Goal: Complete application form: Complete application form

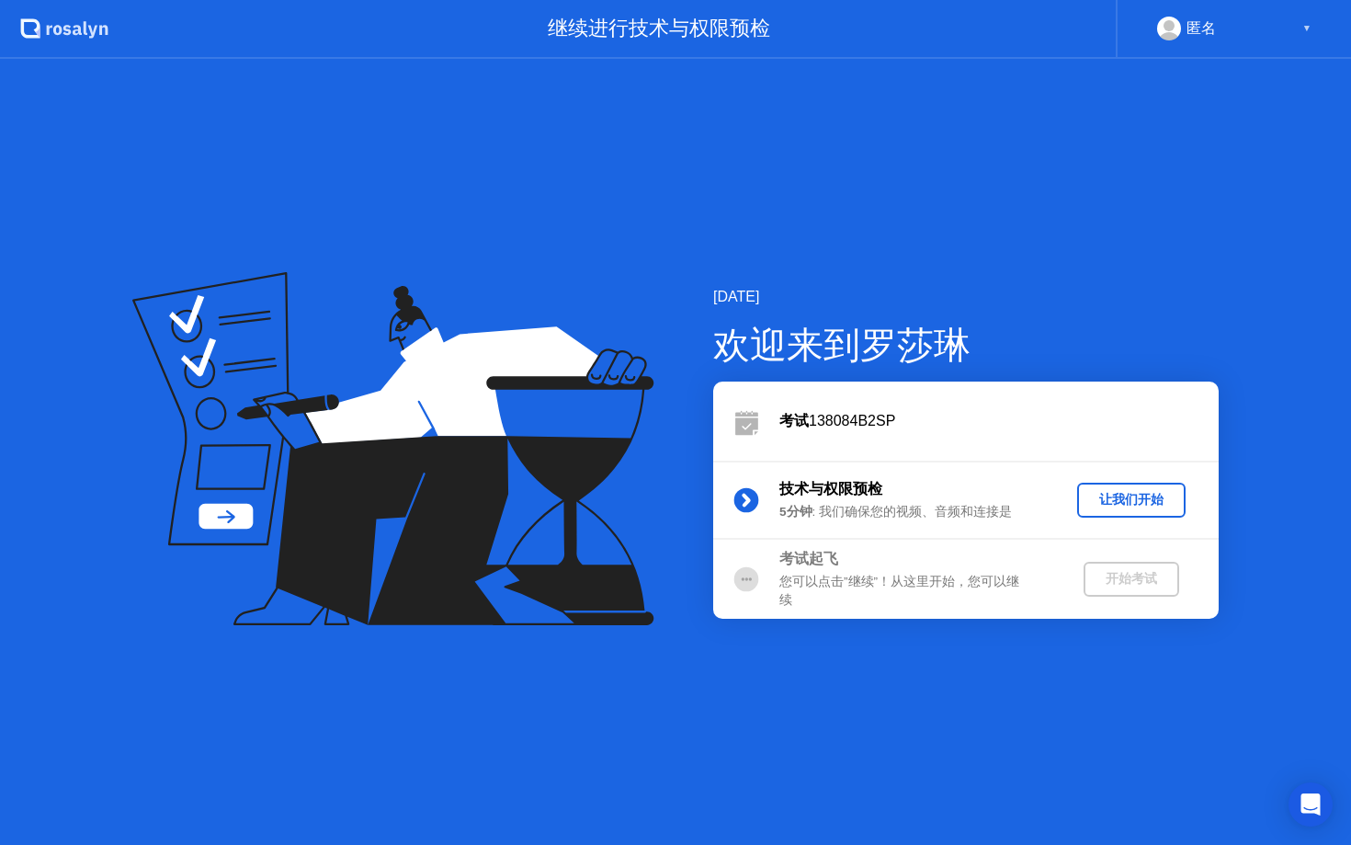
click at [1117, 494] on div "让我们开始" at bounding box center [1132, 499] width 94 height 17
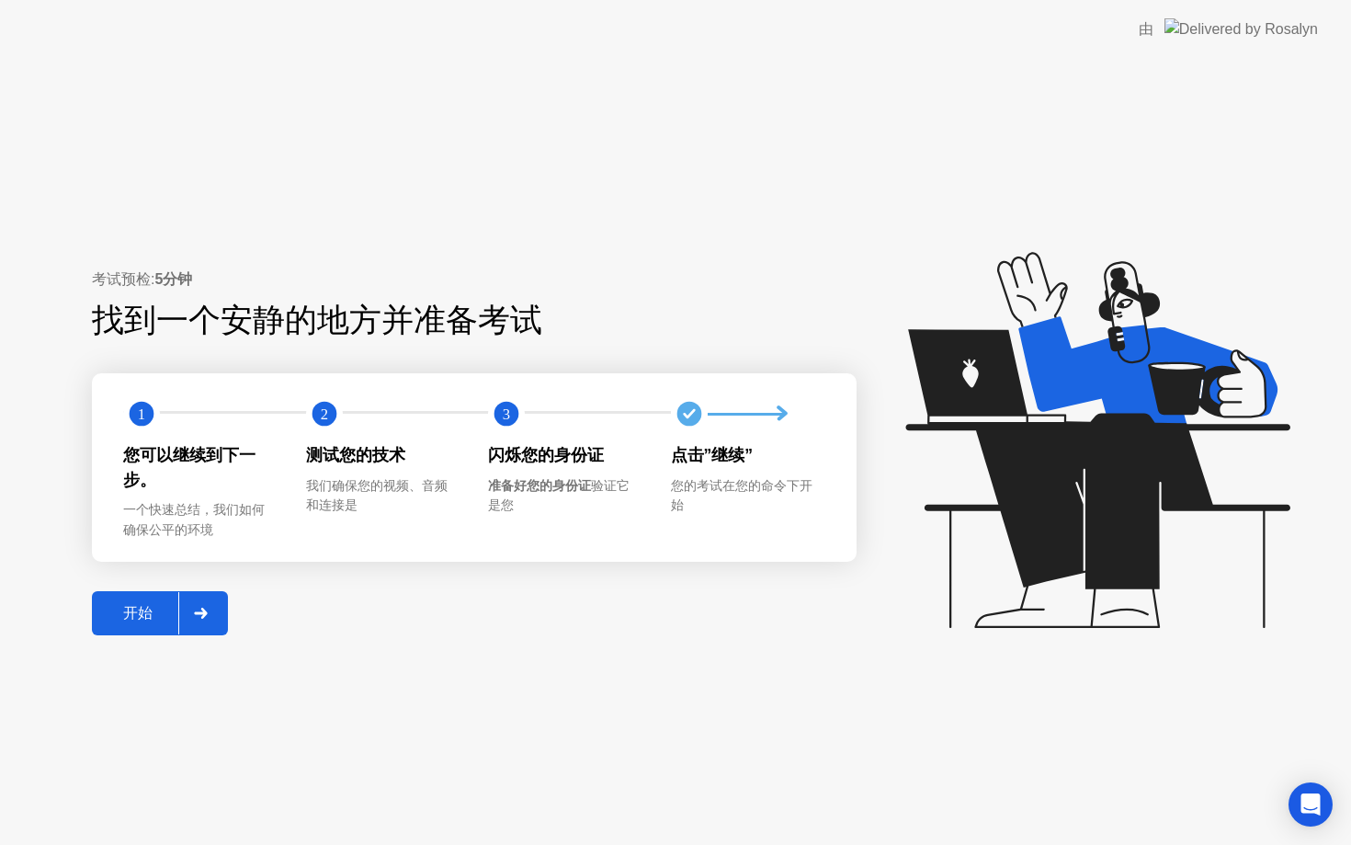
click at [144, 616] on div "开始" at bounding box center [137, 613] width 81 height 19
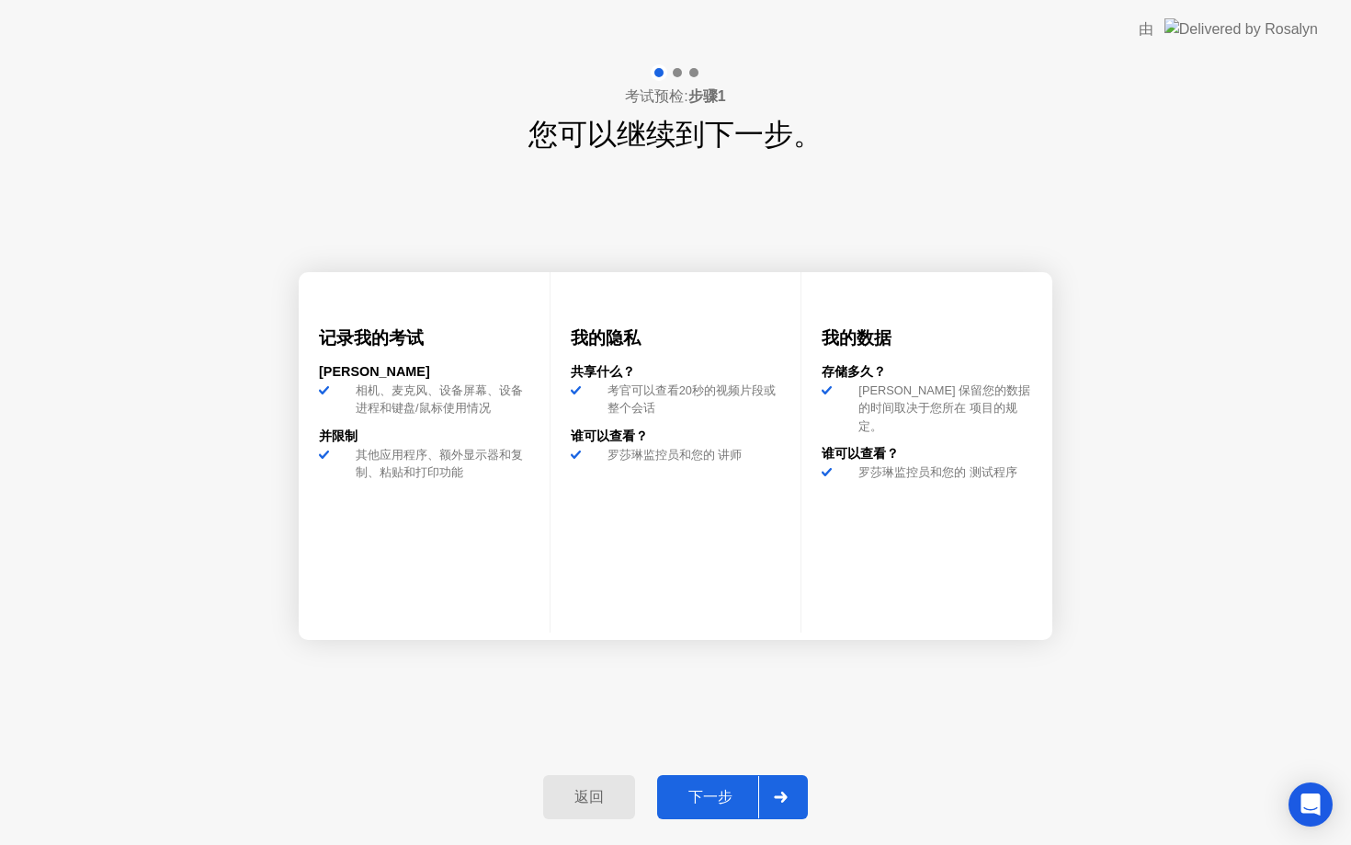
click at [702, 793] on div "下一步" at bounding box center [711, 797] width 96 height 19
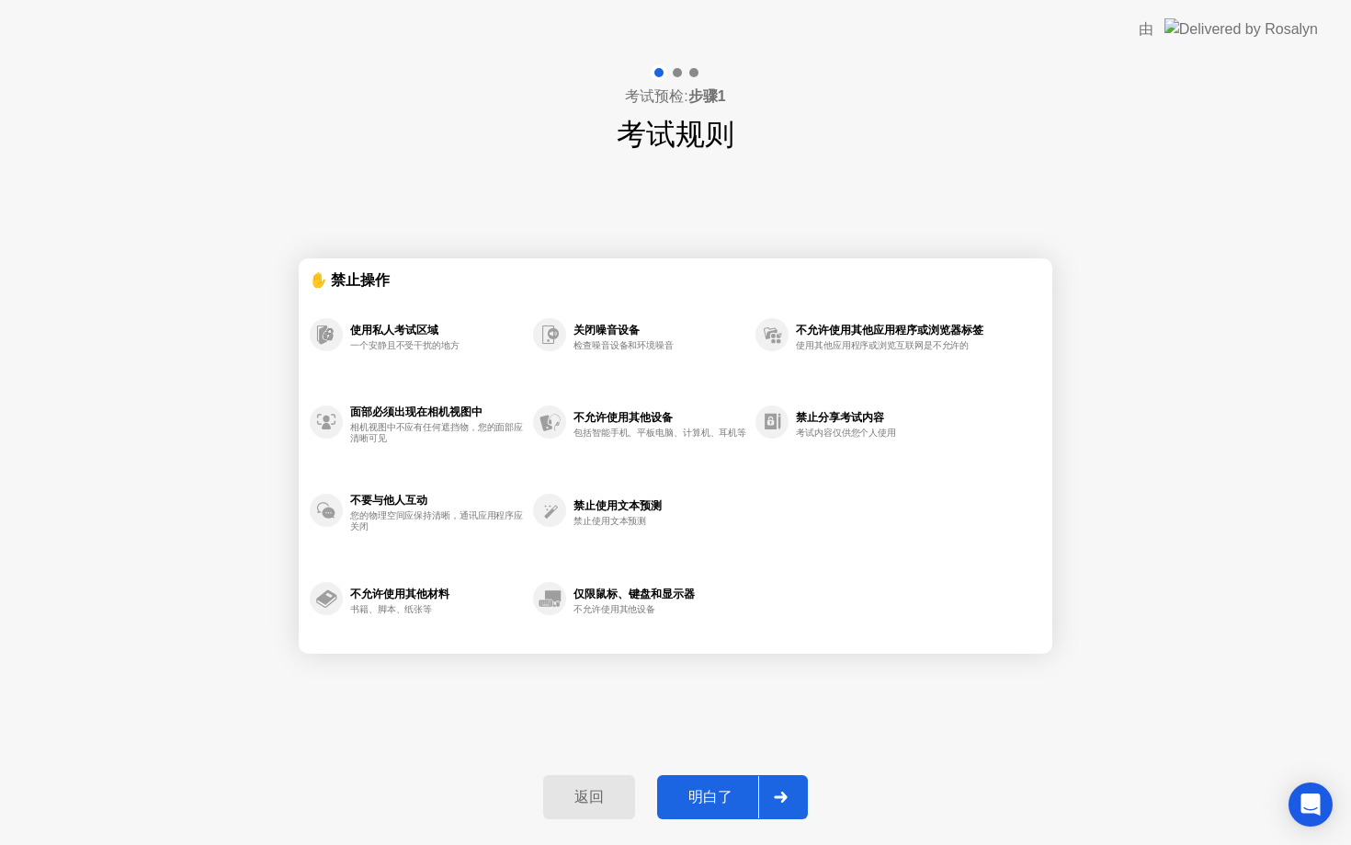
click at [731, 796] on div "明白了" at bounding box center [711, 797] width 96 height 19
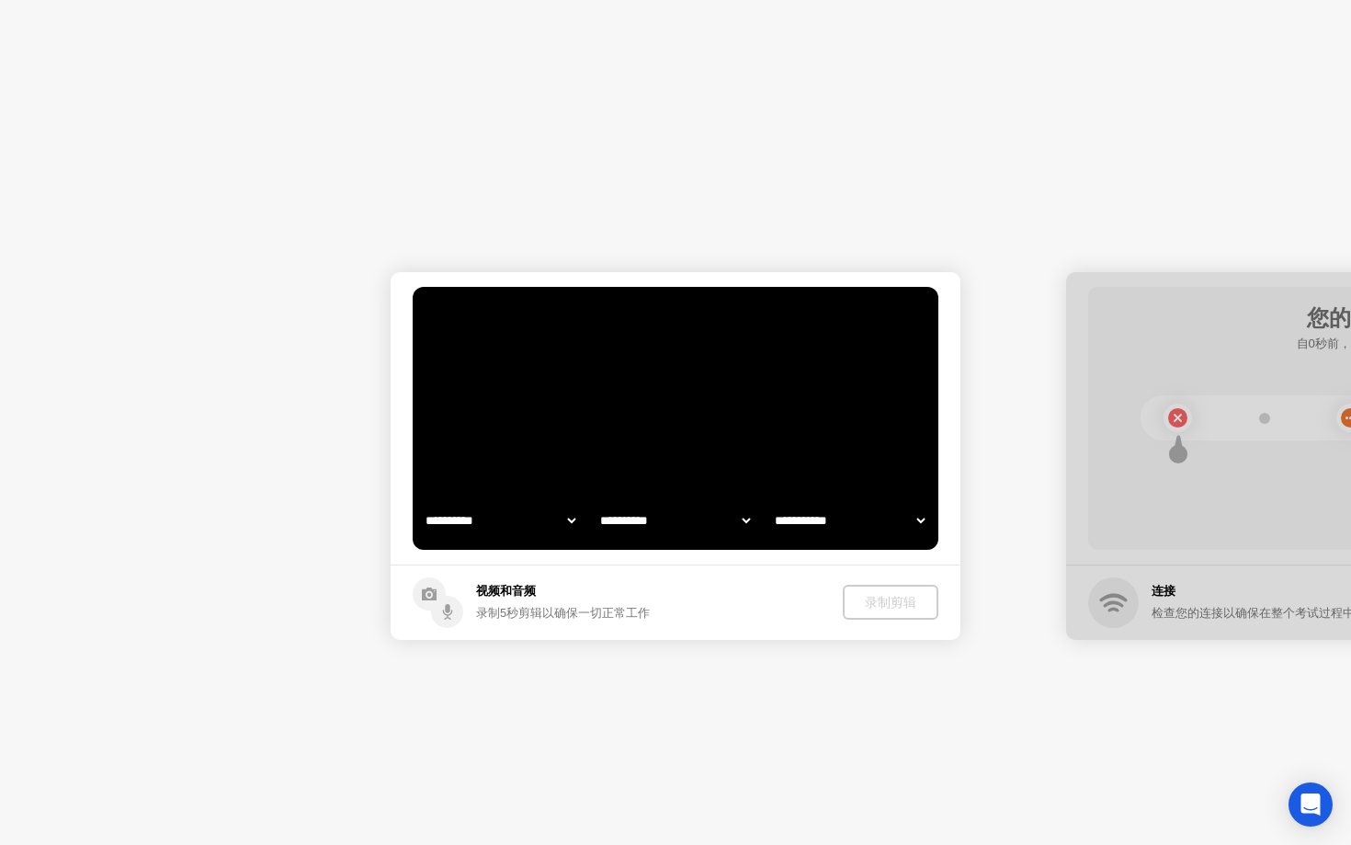
select select "**********"
select select "*******"
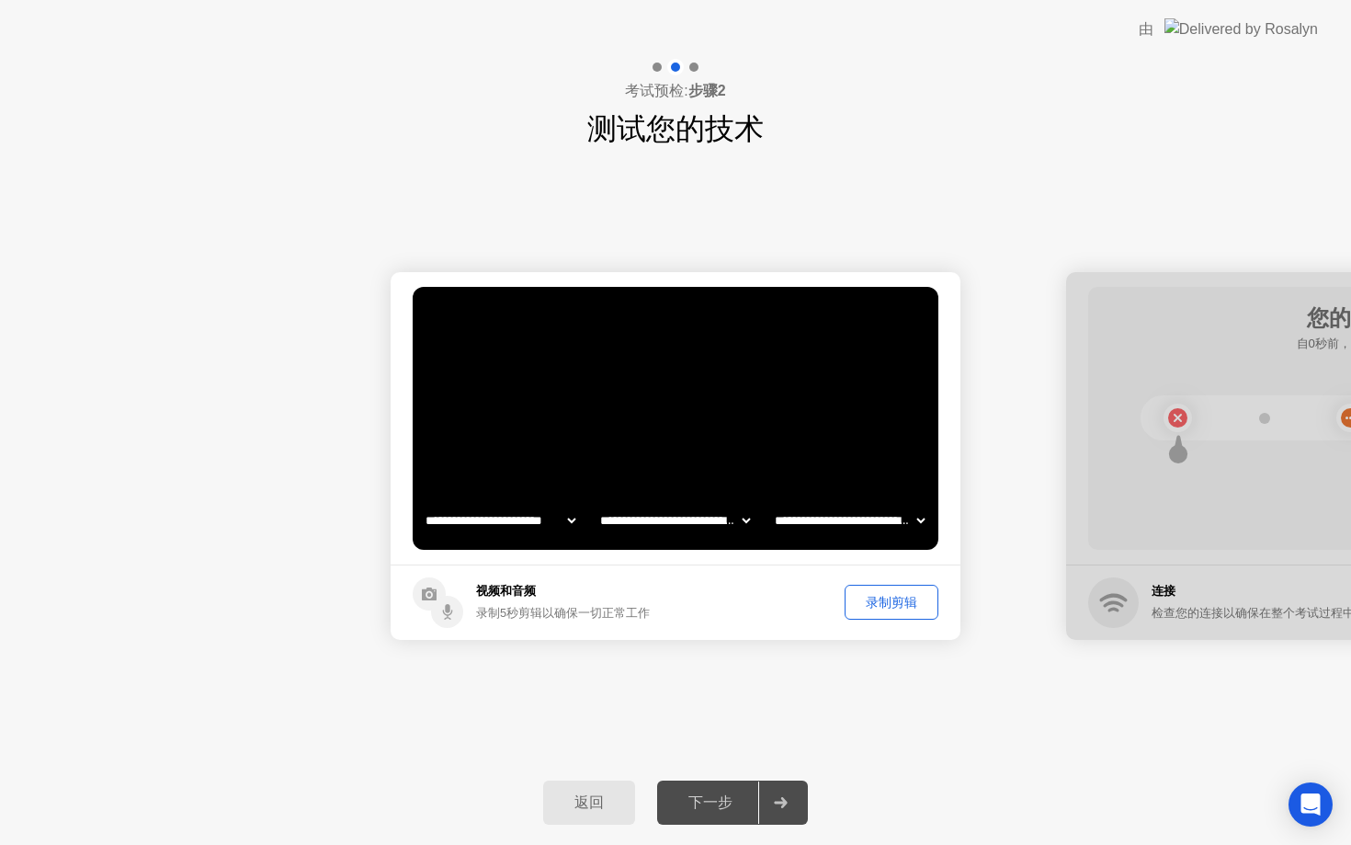
click at [889, 599] on div "录制剪辑" at bounding box center [891, 602] width 81 height 17
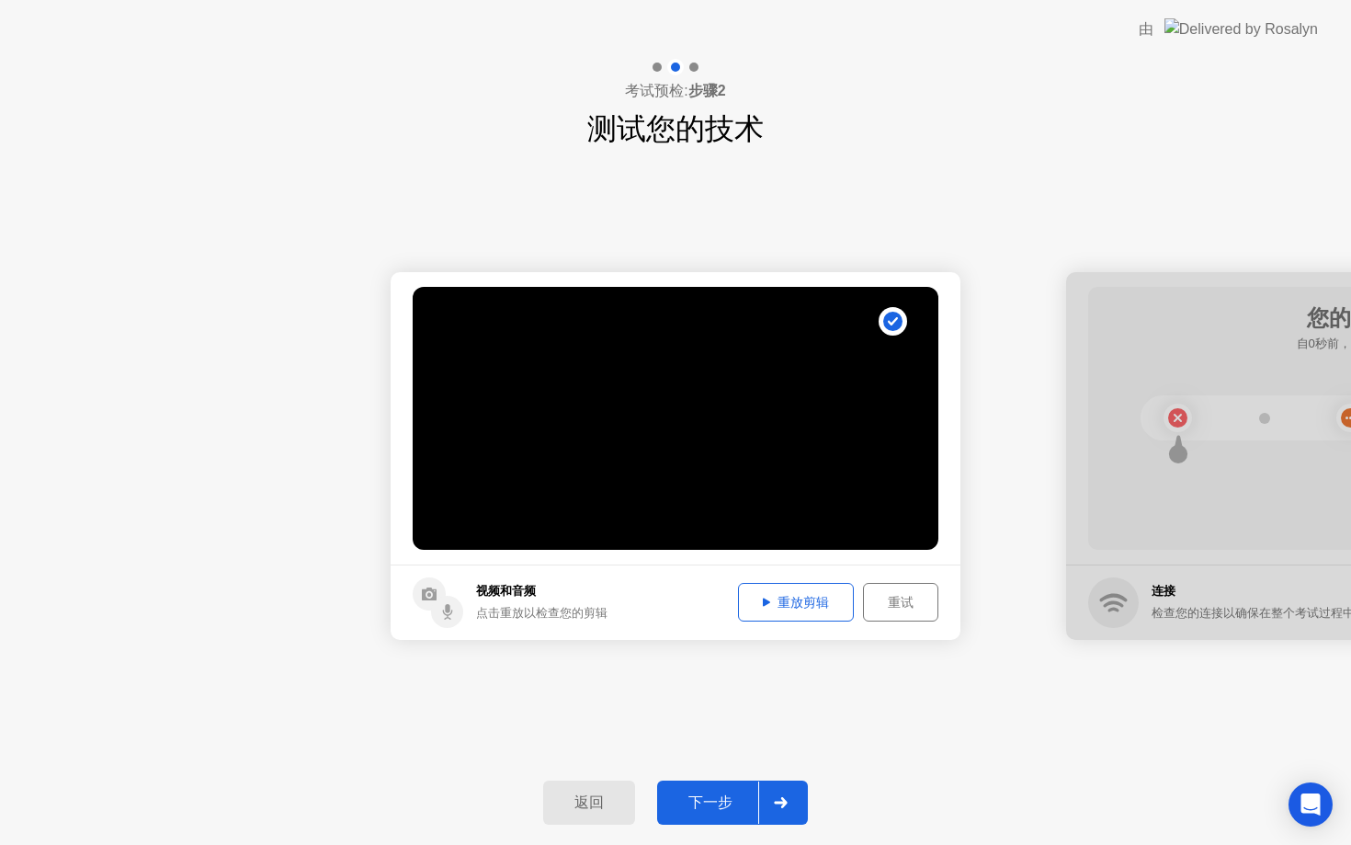
click at [823, 604] on div "重放剪辑" at bounding box center [795, 602] width 103 height 17
click at [743, 798] on div "下一步" at bounding box center [711, 802] width 96 height 19
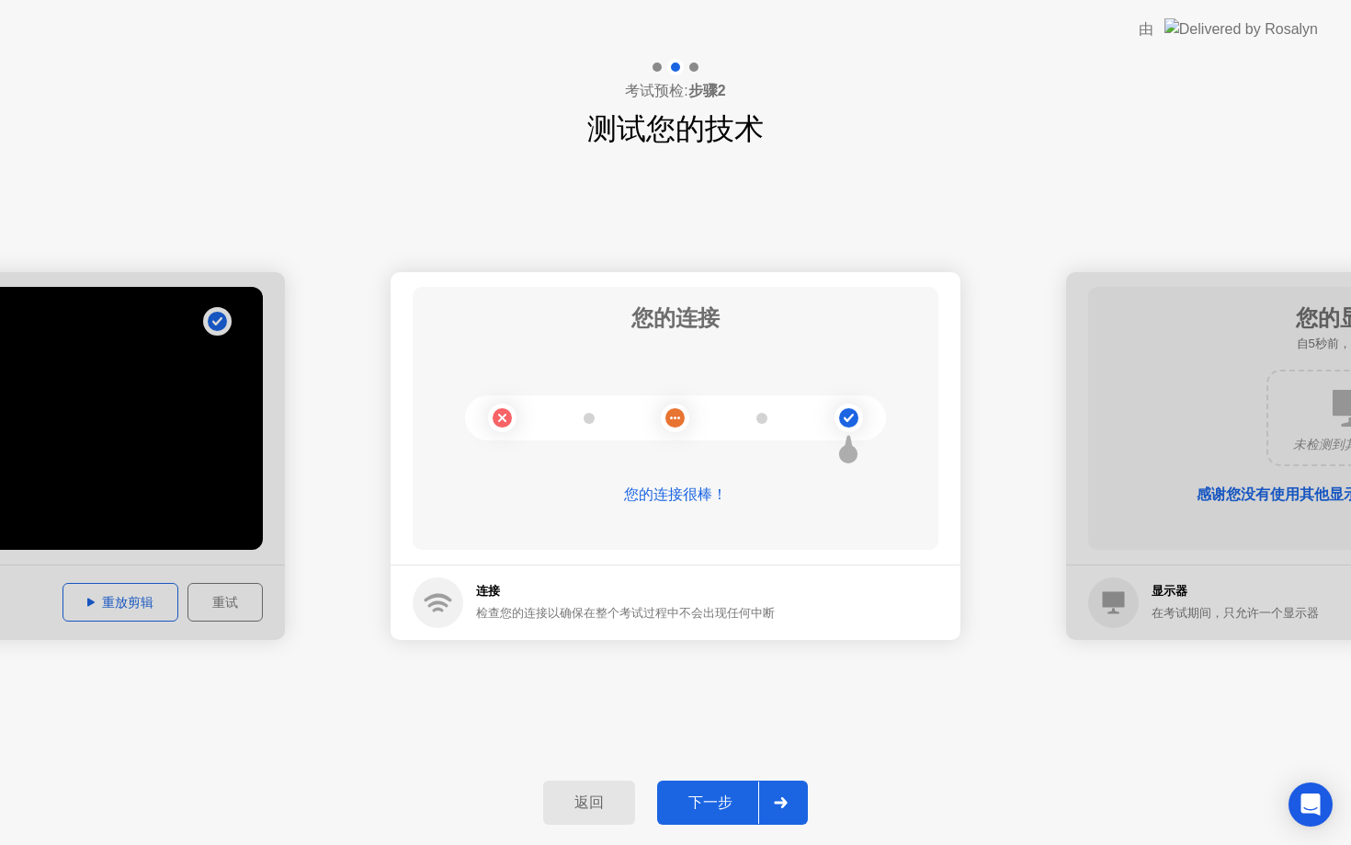
click at [734, 816] on button "下一步" at bounding box center [732, 802] width 151 height 44
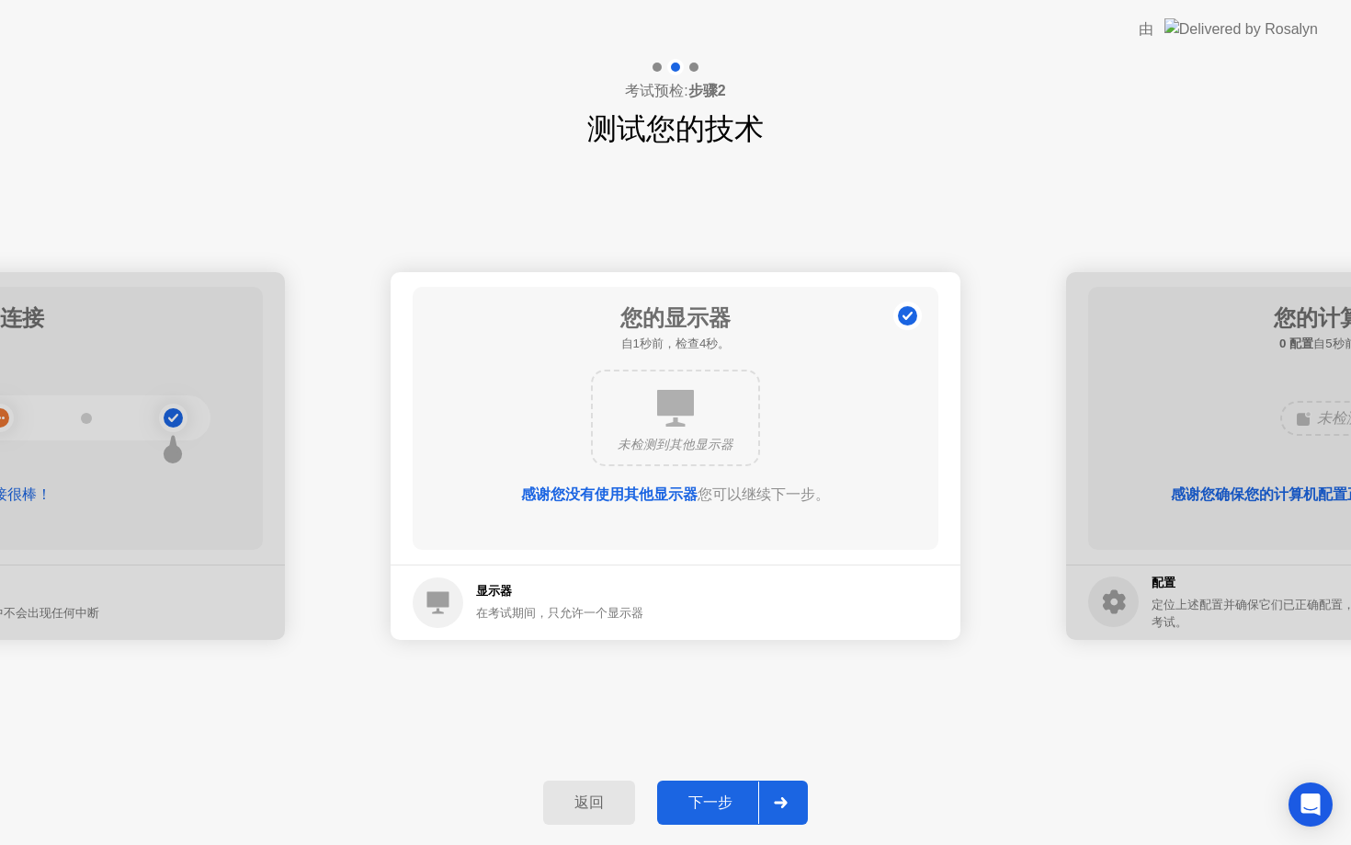
click at [721, 800] on div "下一步" at bounding box center [711, 802] width 96 height 19
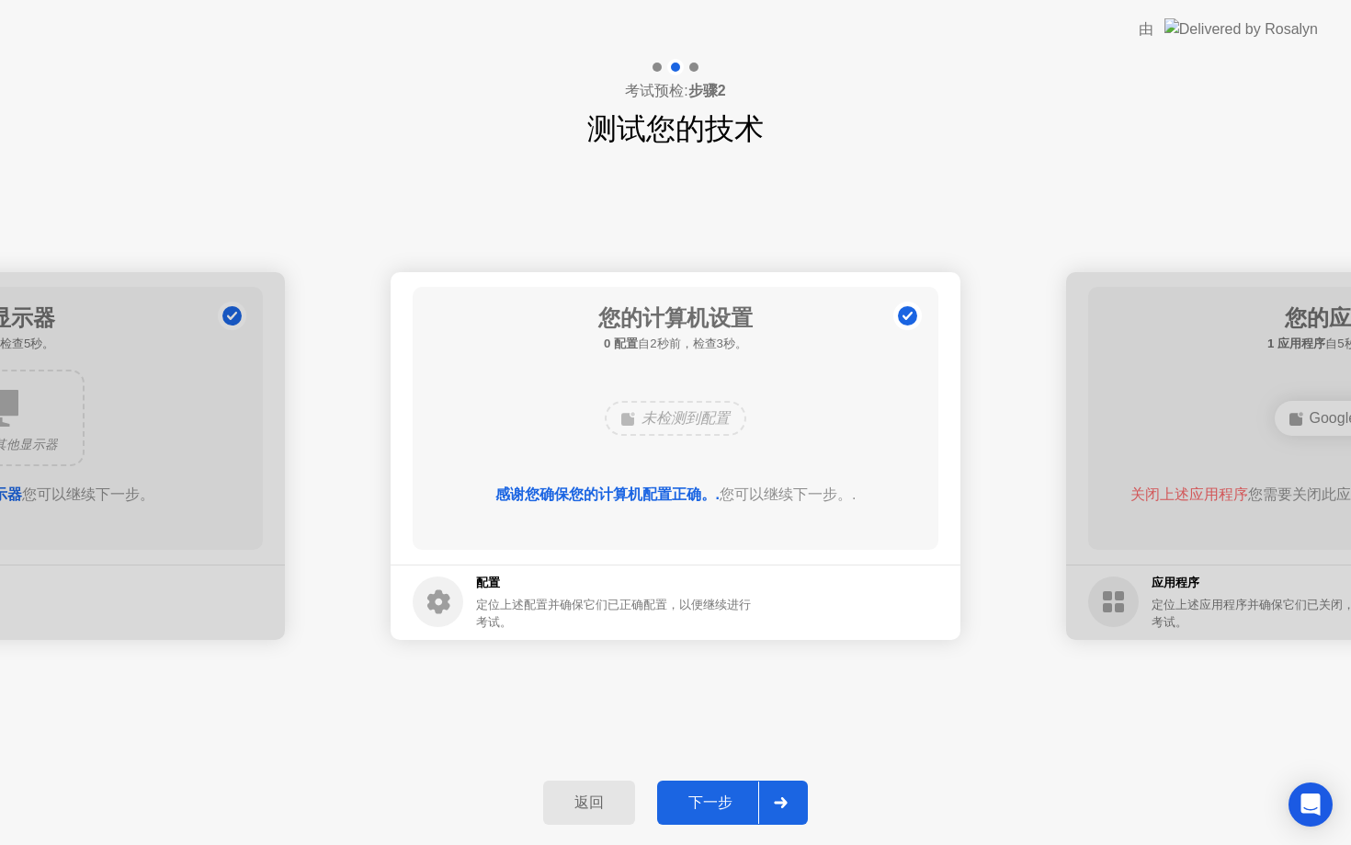
click at [698, 795] on div "下一步" at bounding box center [711, 802] width 96 height 19
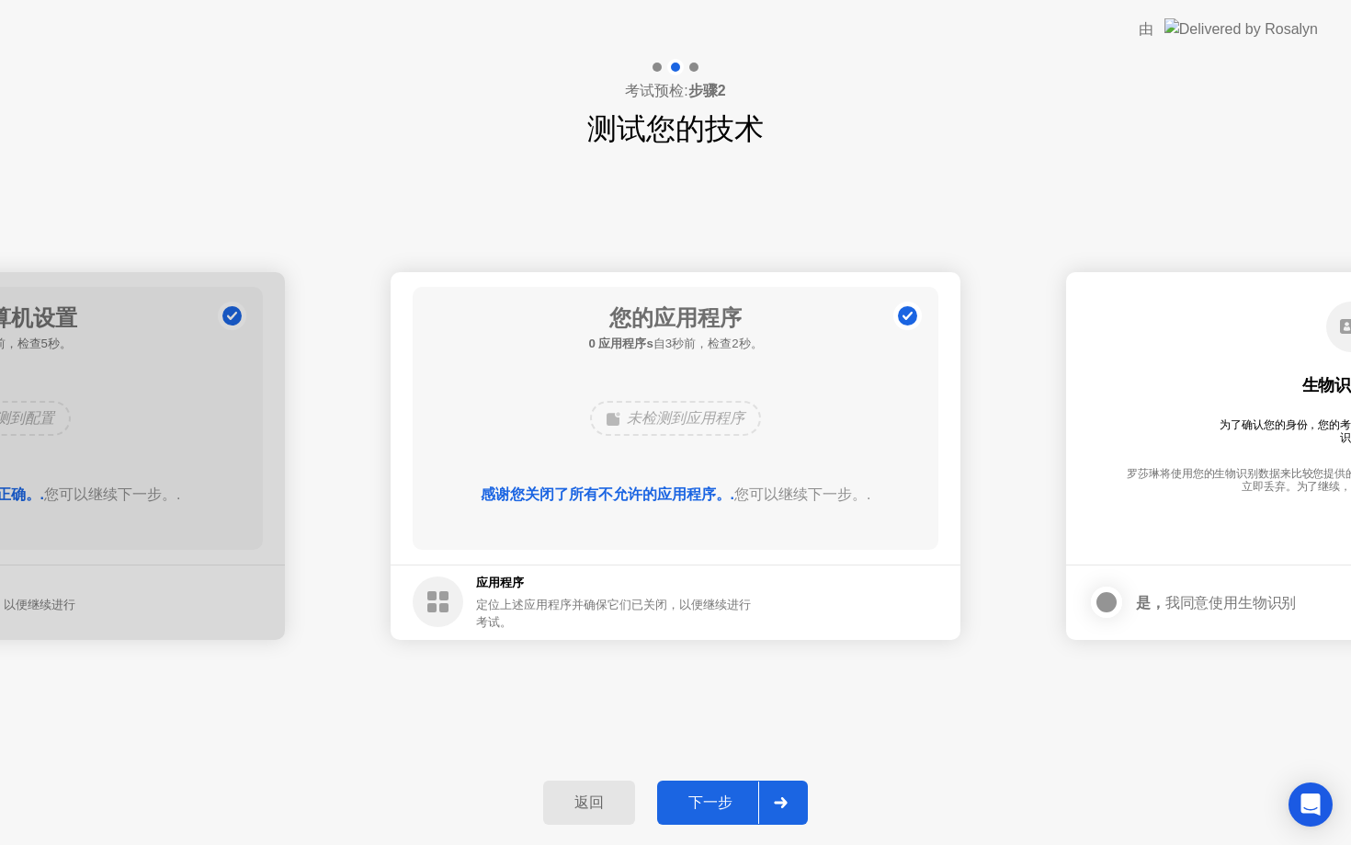
click at [720, 800] on div "下一步" at bounding box center [711, 802] width 96 height 19
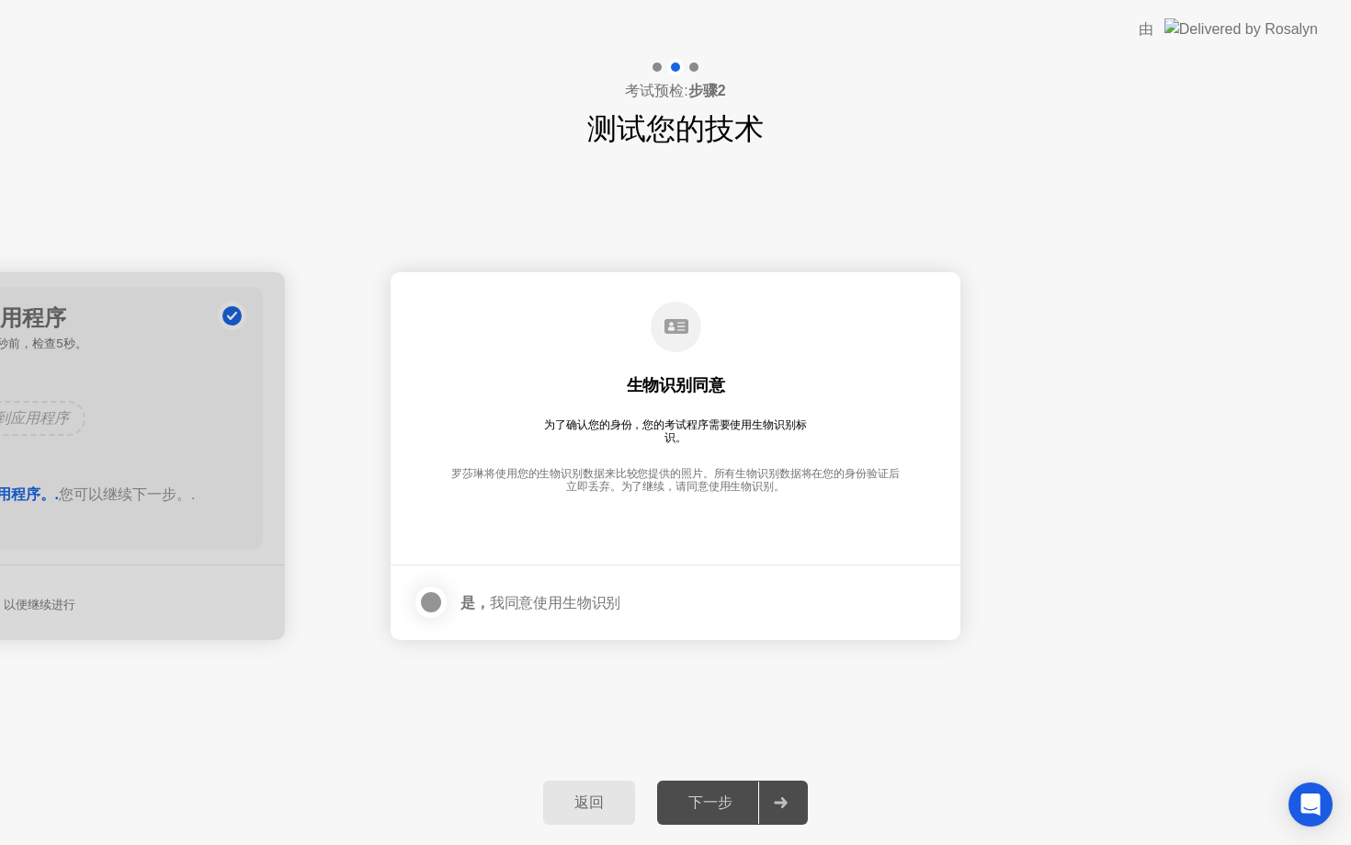
click at [437, 599] on div at bounding box center [431, 602] width 22 height 22
click at [723, 777] on div "返回 下一步" at bounding box center [675, 802] width 1351 height 85
click at [723, 790] on button "下一步" at bounding box center [732, 802] width 151 height 44
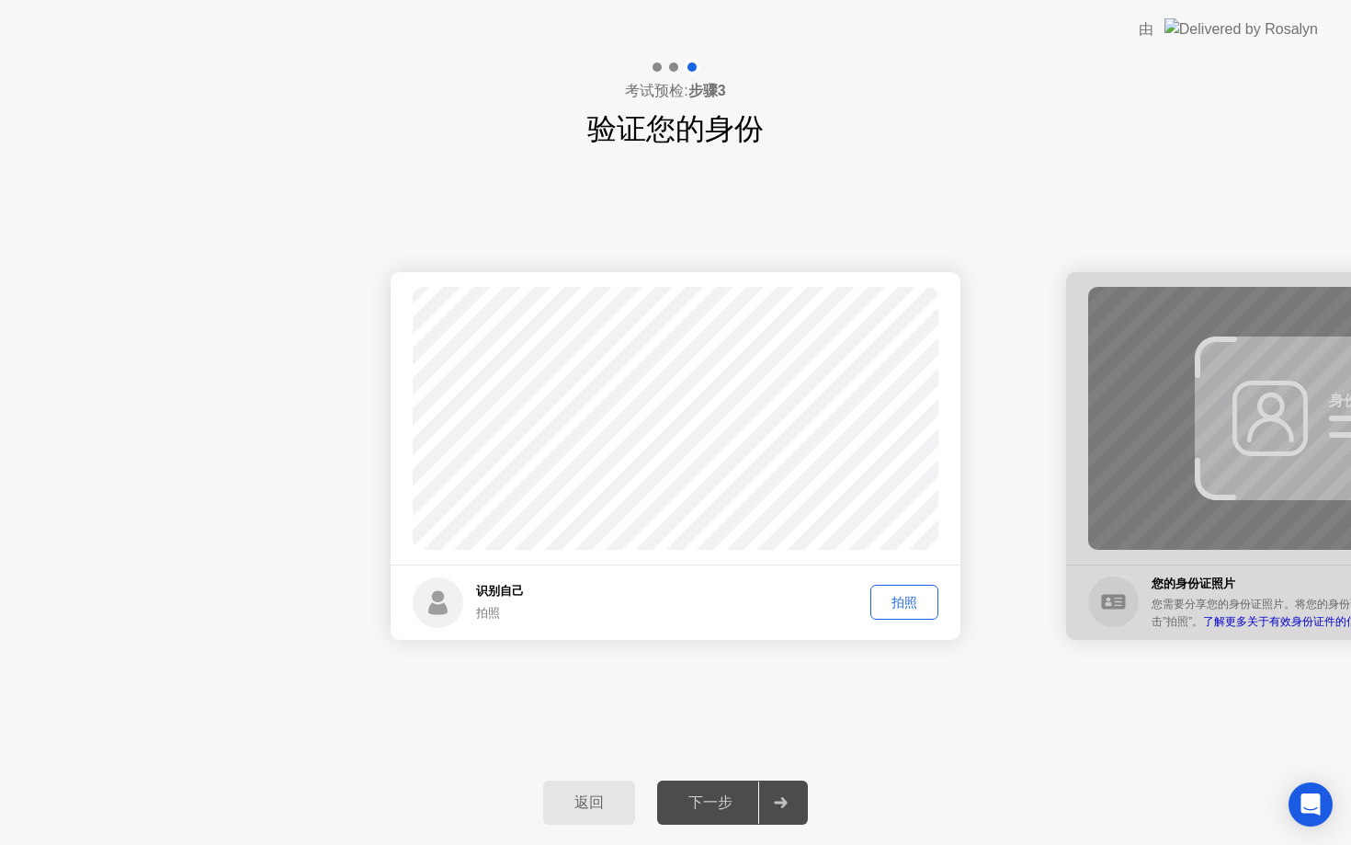
click at [904, 602] on div "拍照" at bounding box center [904, 602] width 55 height 17
click at [715, 802] on div "下一步" at bounding box center [711, 802] width 96 height 19
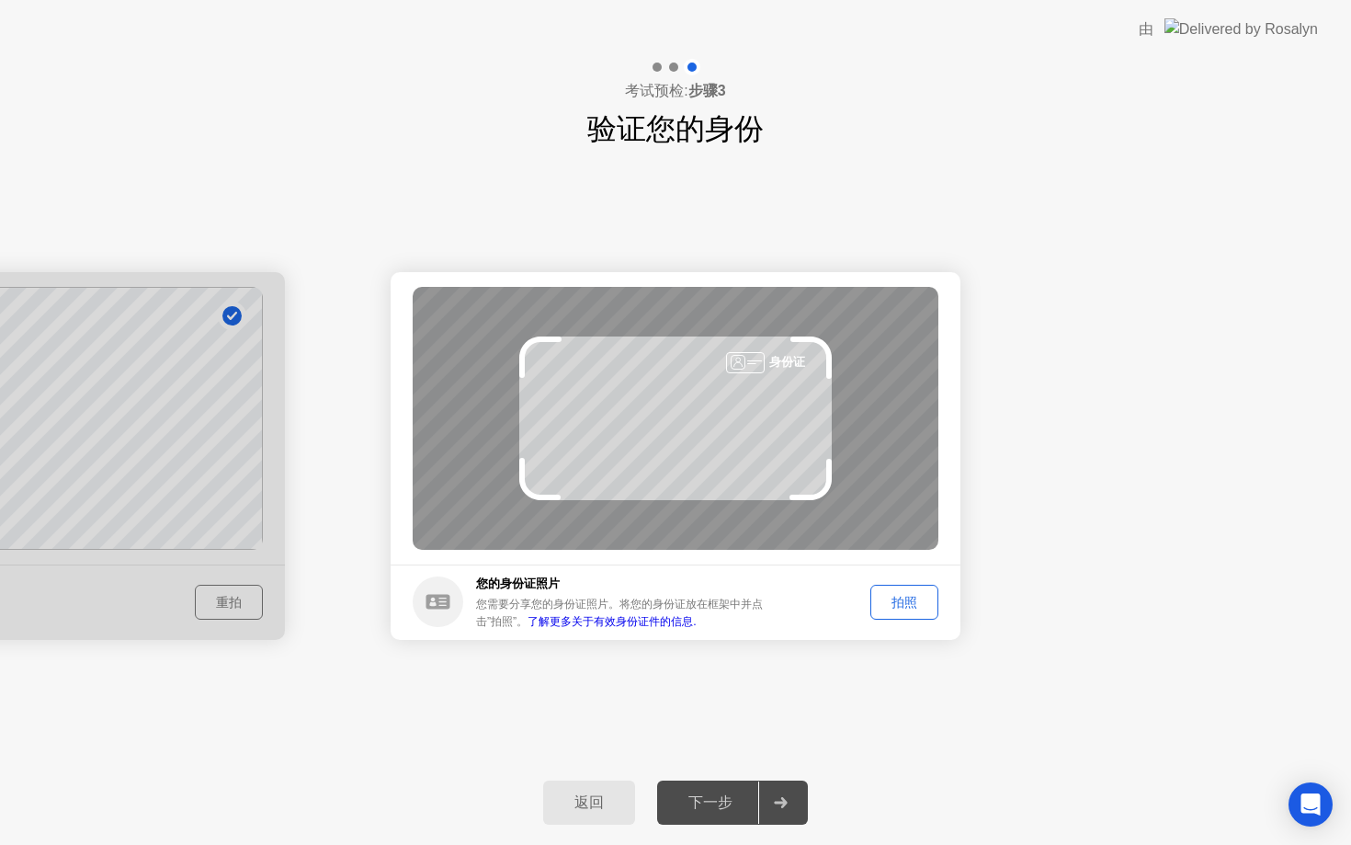
click at [639, 616] on link "了解更多关于有效身份证件的信息." at bounding box center [612, 621] width 168 height 13
click at [903, 600] on div "拍照" at bounding box center [904, 602] width 55 height 17
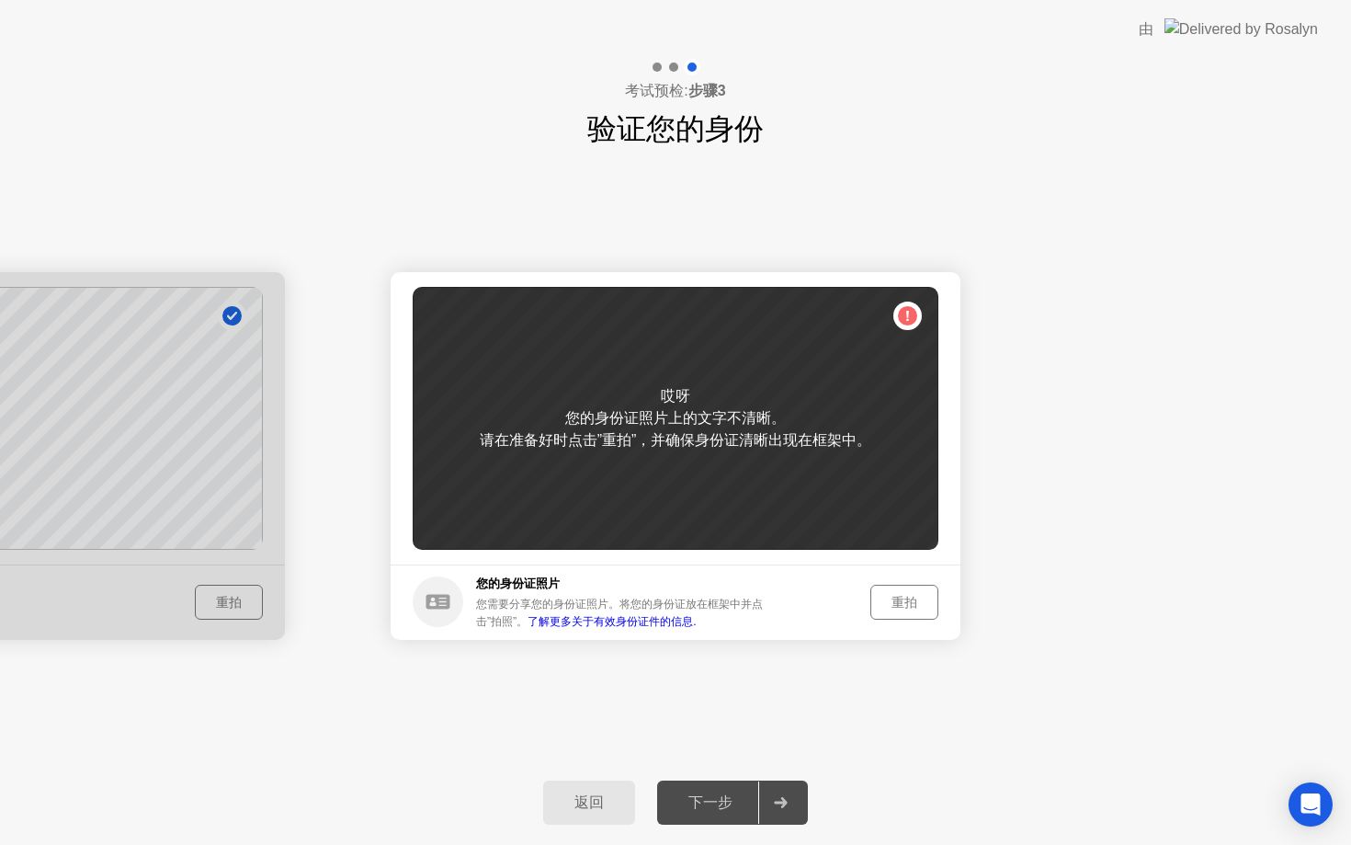
click at [907, 617] on footer "您的身份证照片 您需要分享您的身份证照片。将您的身份证放在框架中并点击”拍照”。 了解更多关于有效身份证件的信息. 重拍" at bounding box center [676, 601] width 570 height 75
click at [900, 597] on div "重拍" at bounding box center [904, 602] width 55 height 17
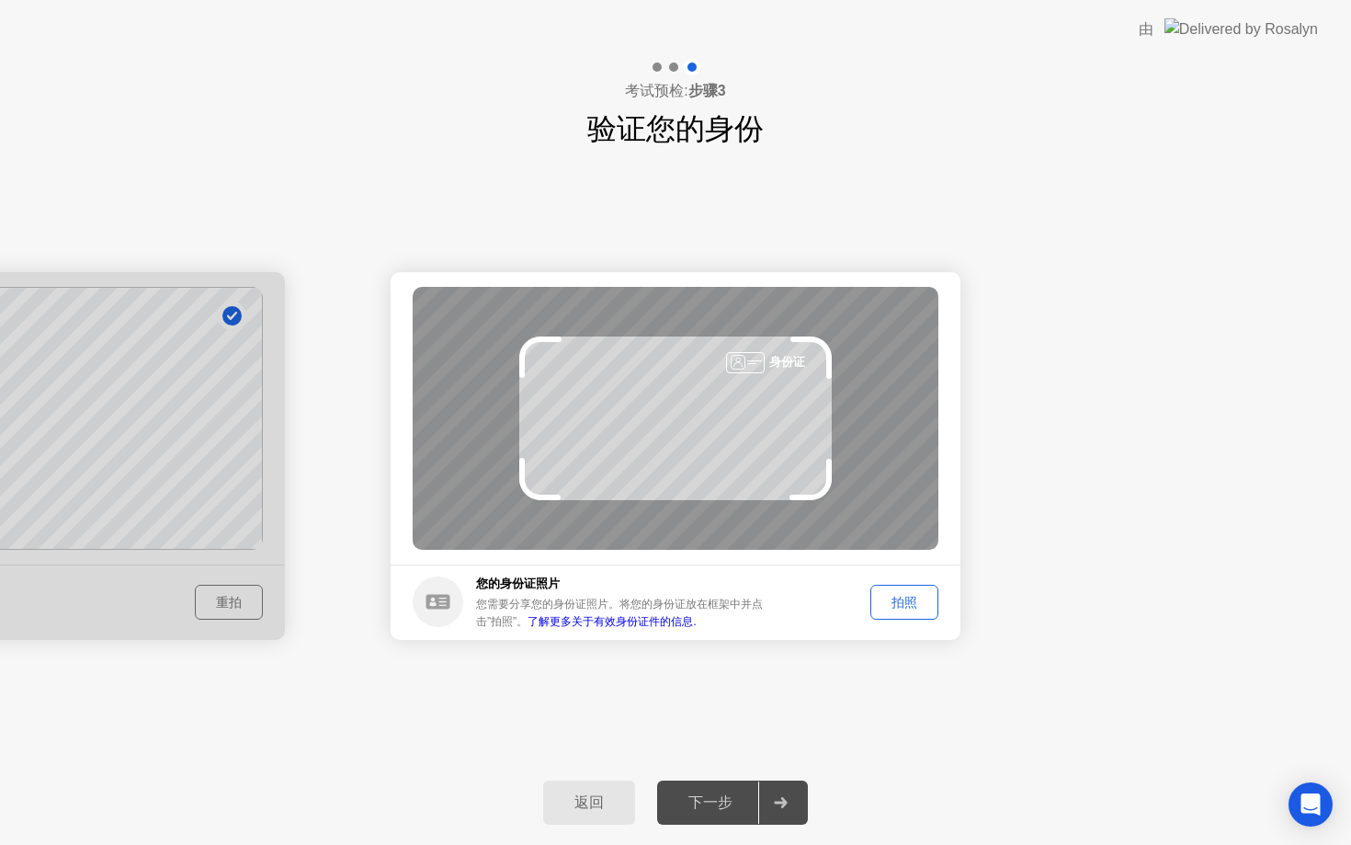
click at [905, 594] on div "拍照" at bounding box center [904, 602] width 55 height 17
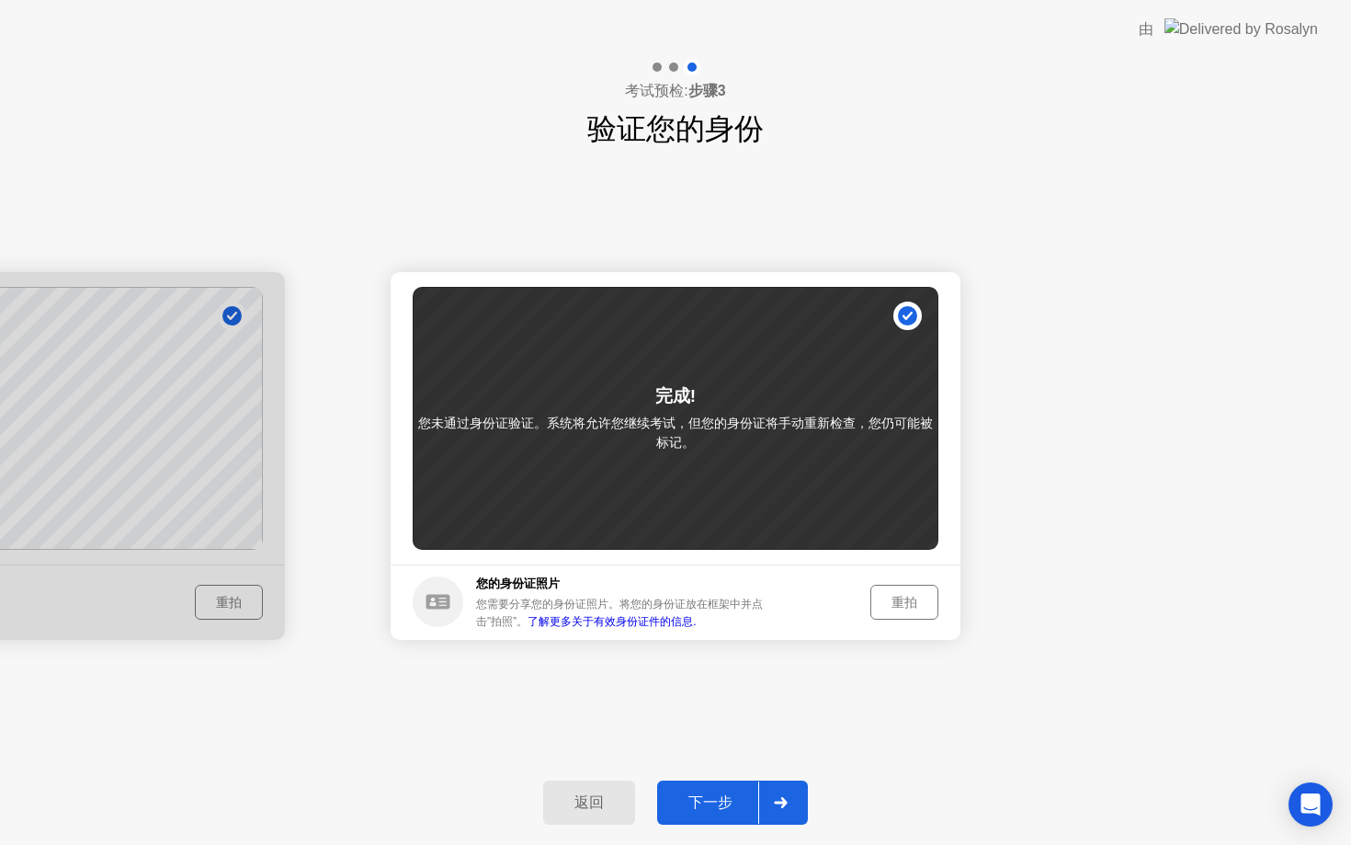
click at [887, 594] on div "重拍" at bounding box center [904, 602] width 55 height 17
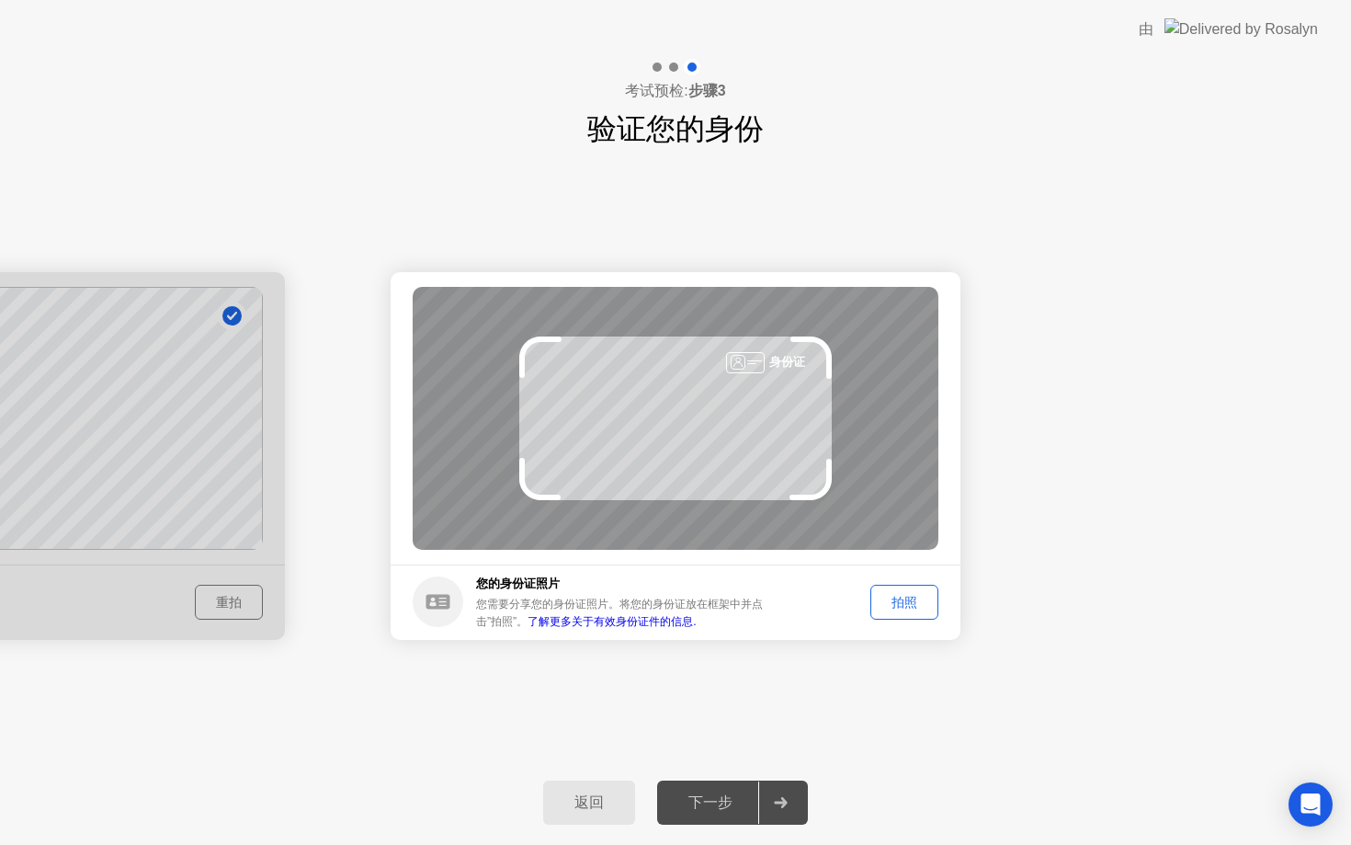
click at [887, 594] on div "拍照" at bounding box center [904, 602] width 55 height 17
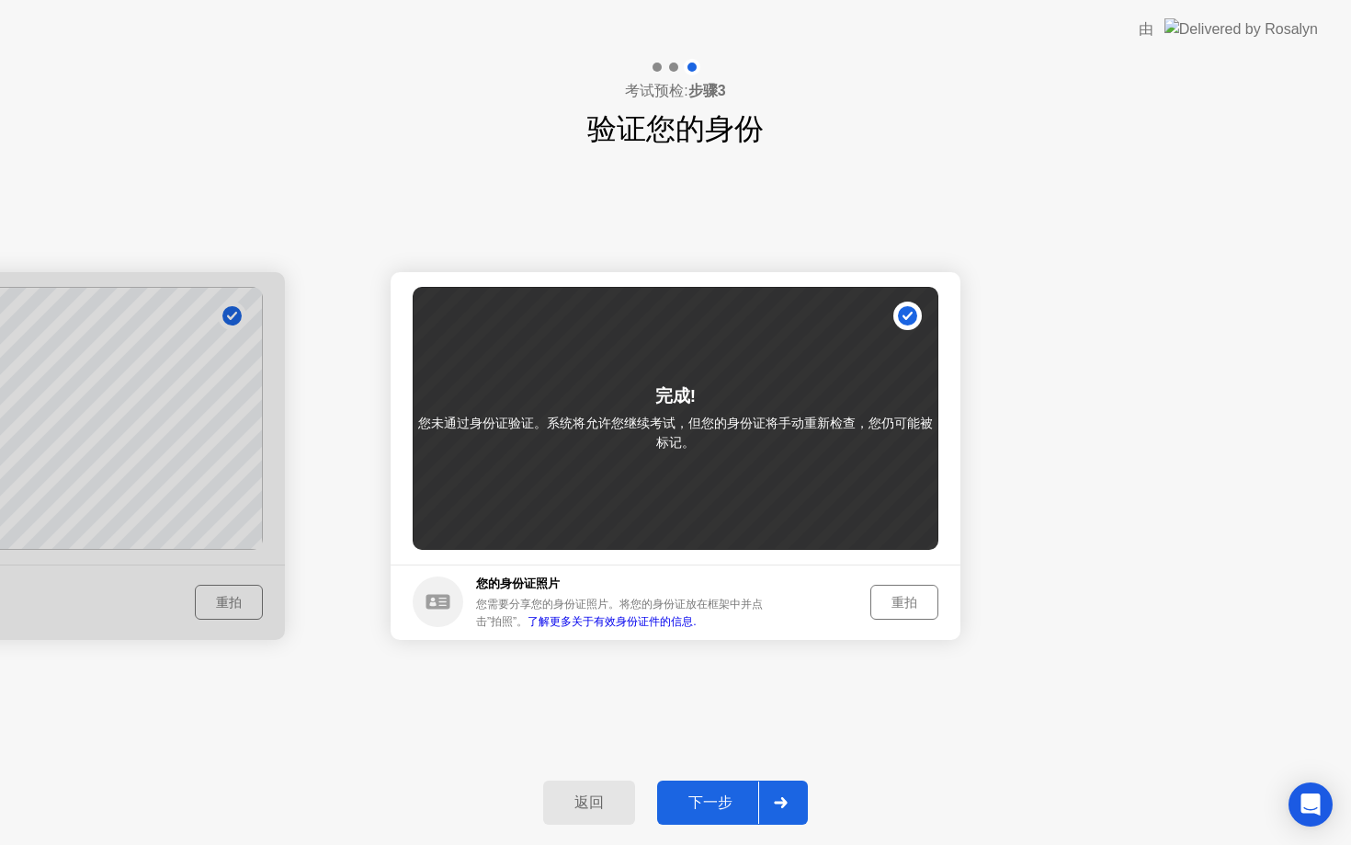
click at [723, 793] on div "下一步" at bounding box center [711, 802] width 96 height 19
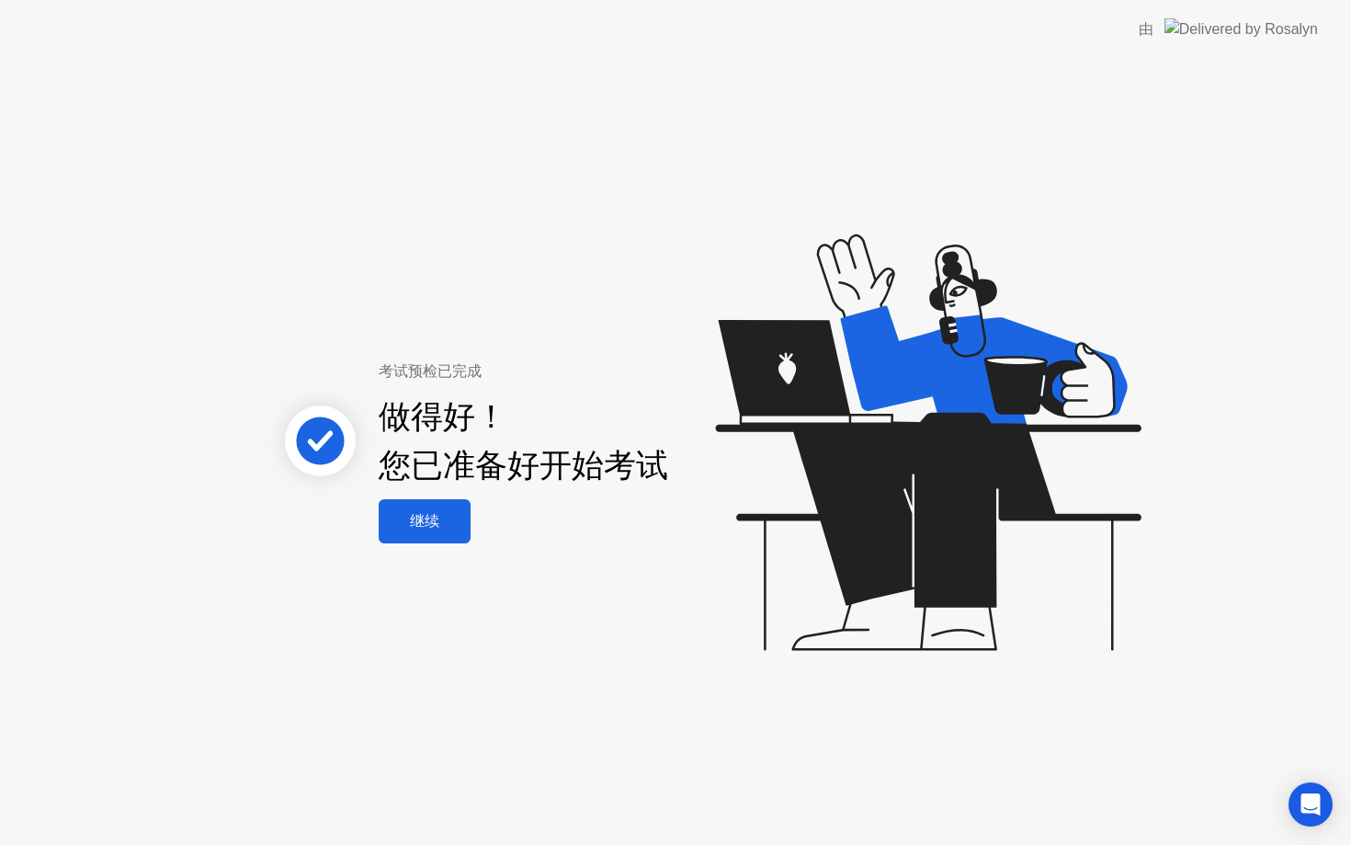
click at [454, 522] on div "继续" at bounding box center [424, 521] width 81 height 19
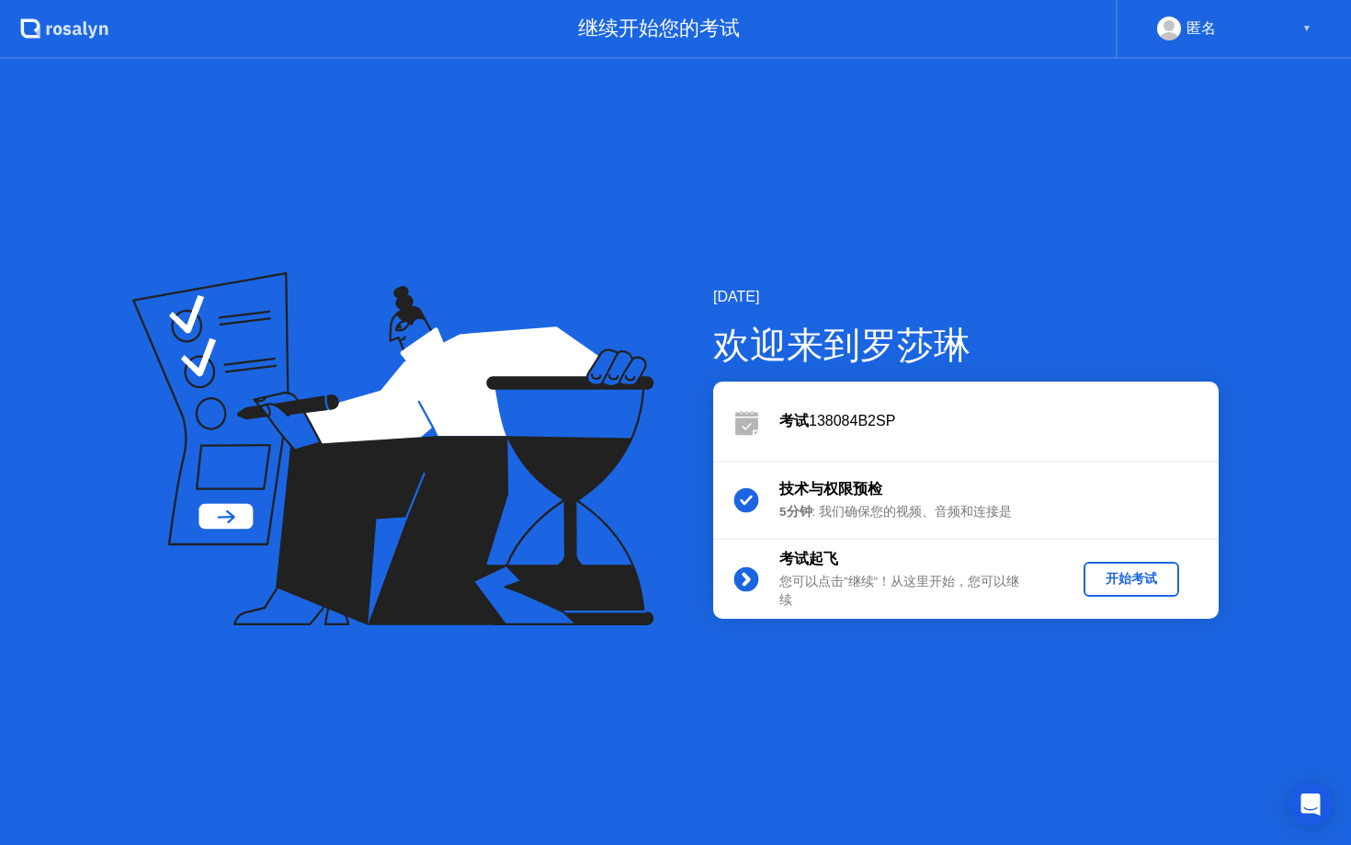
click at [1120, 579] on div "开始考试" at bounding box center [1131, 578] width 81 height 17
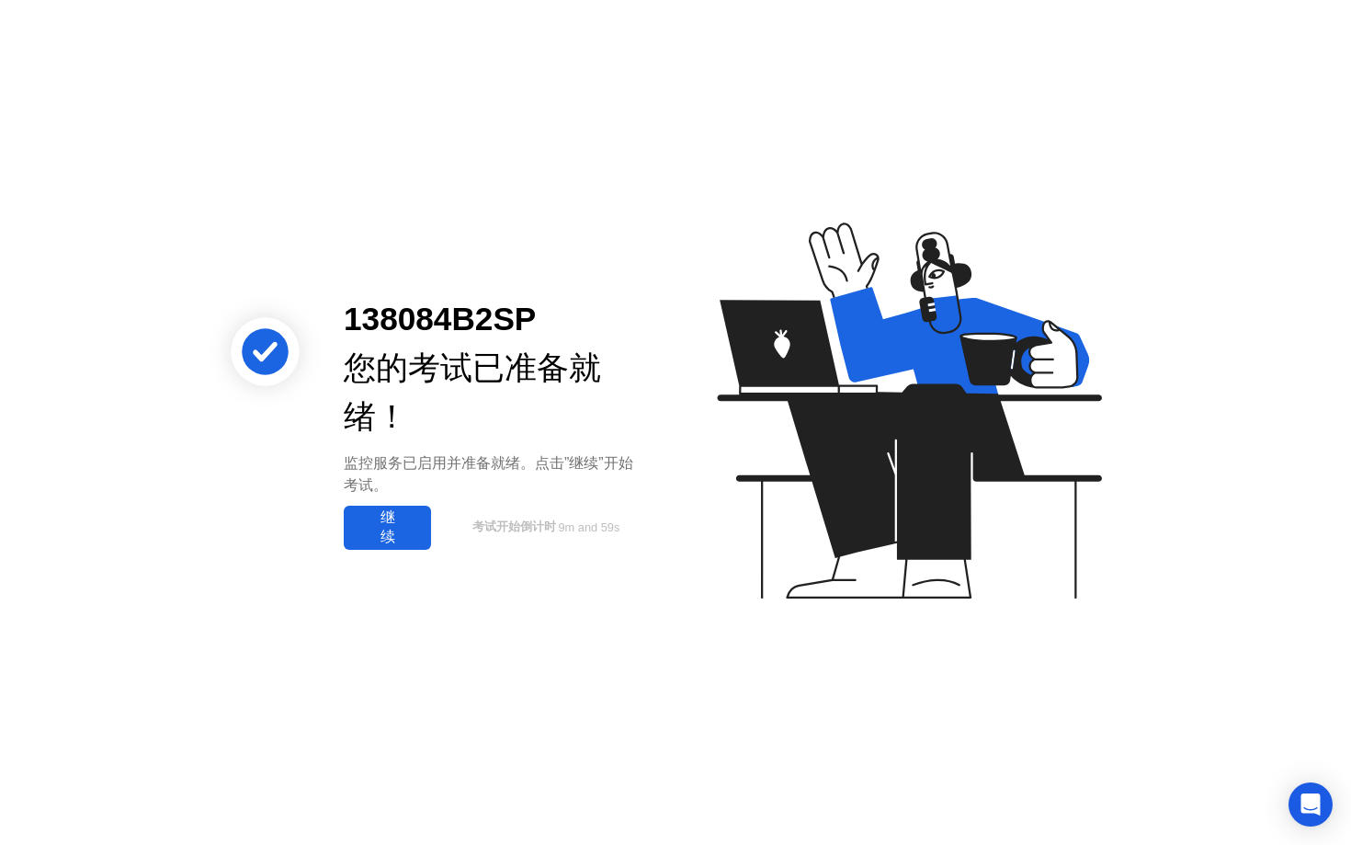
click at [386, 513] on div "继续" at bounding box center [387, 527] width 76 height 39
